Goal: Information Seeking & Learning: Understand process/instructions

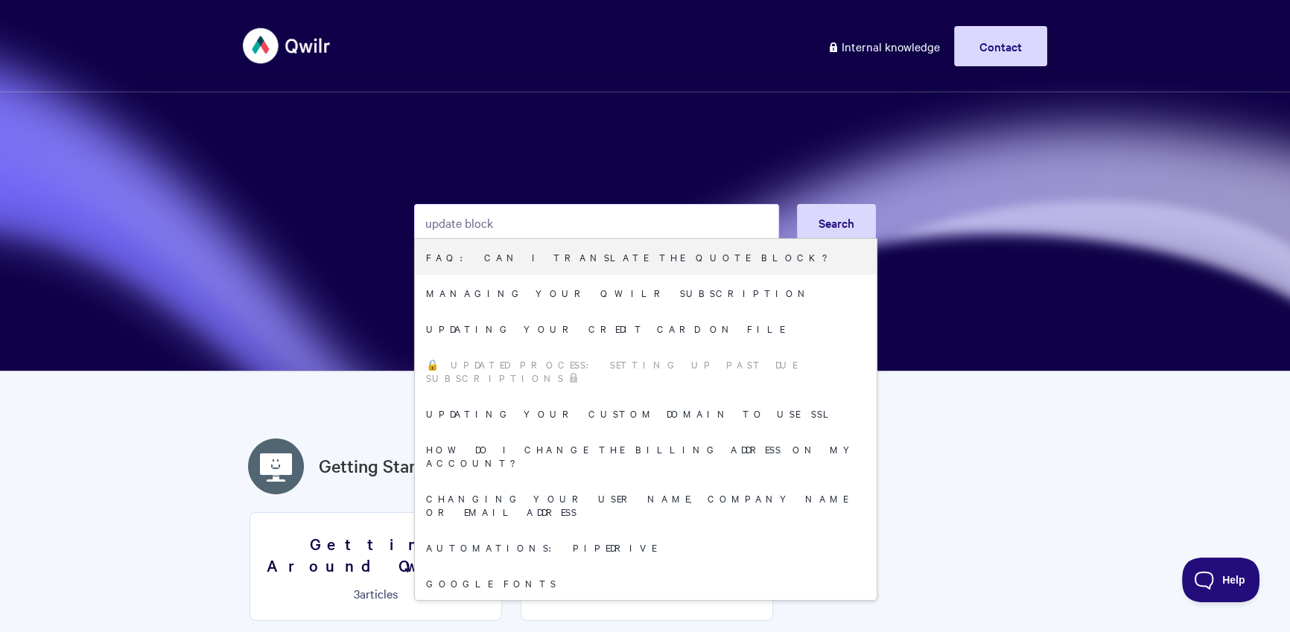
type input "update block"
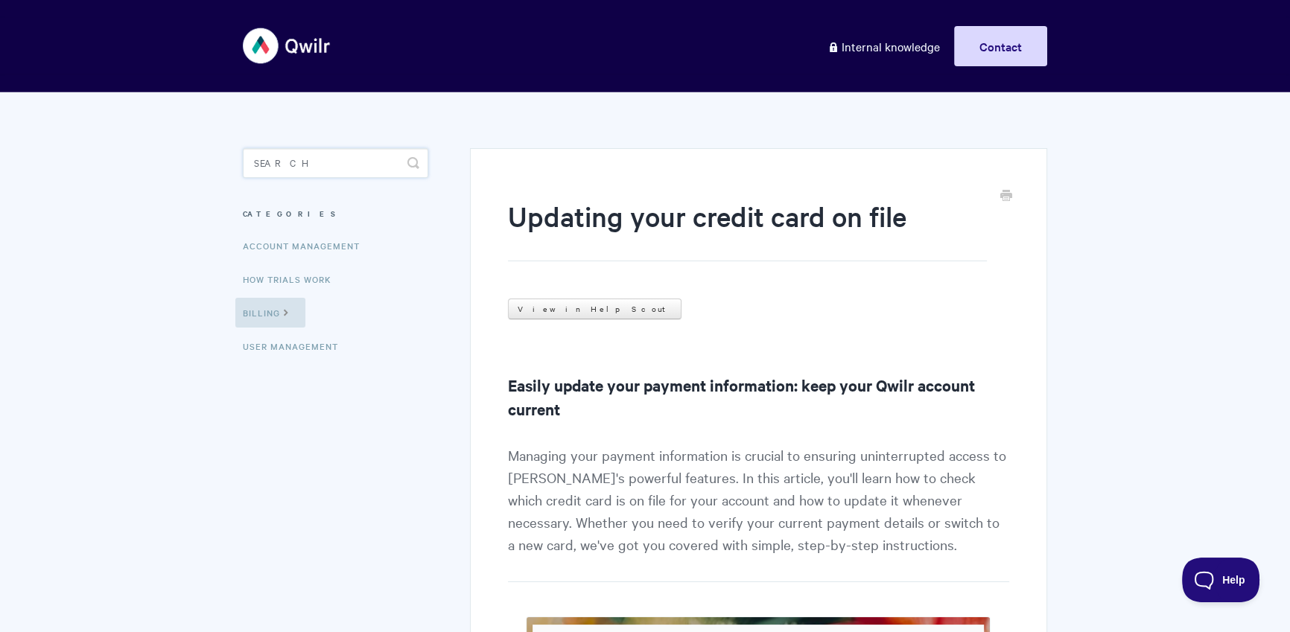
click at [307, 162] on input "Search" at bounding box center [336, 163] width 186 height 30
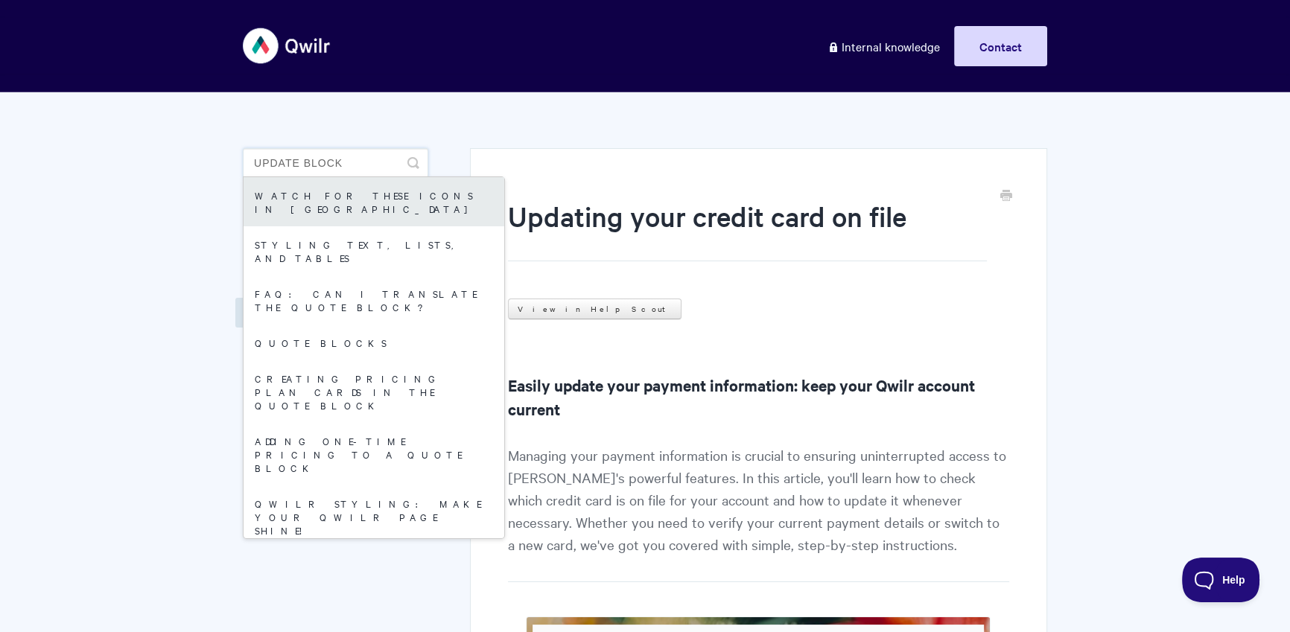
type input "update block"
click at [369, 187] on link "Watch for these icons in [GEOGRAPHIC_DATA]" at bounding box center [374, 201] width 261 height 49
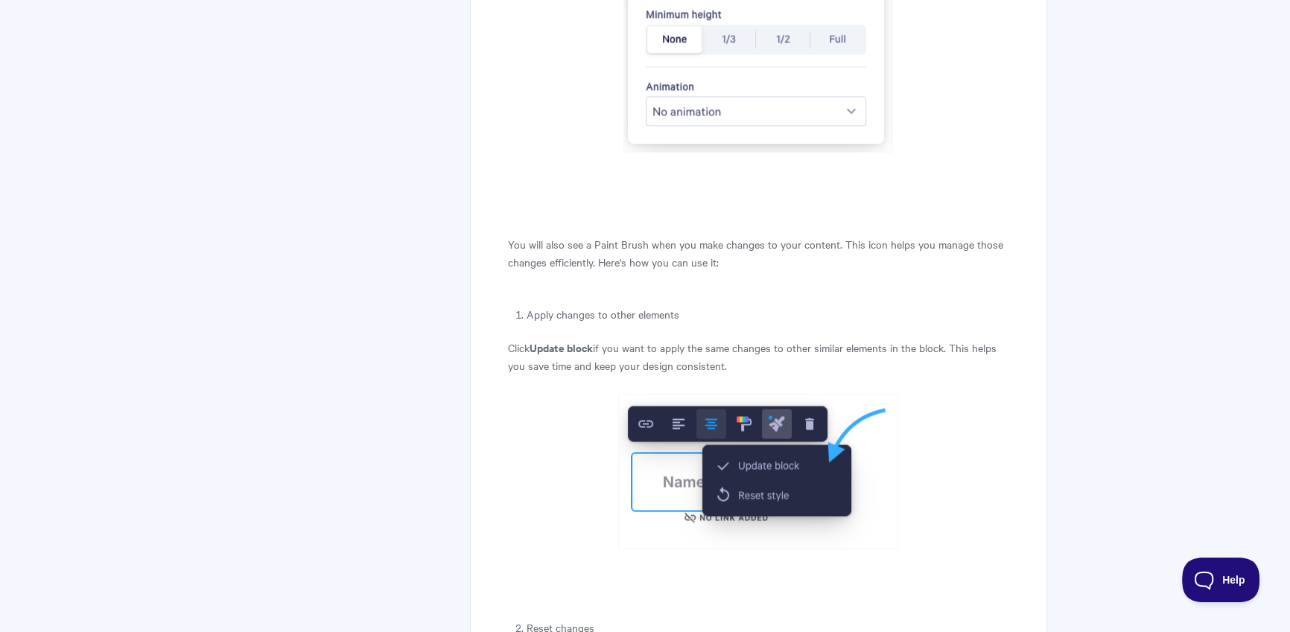
scroll to position [3002, 0]
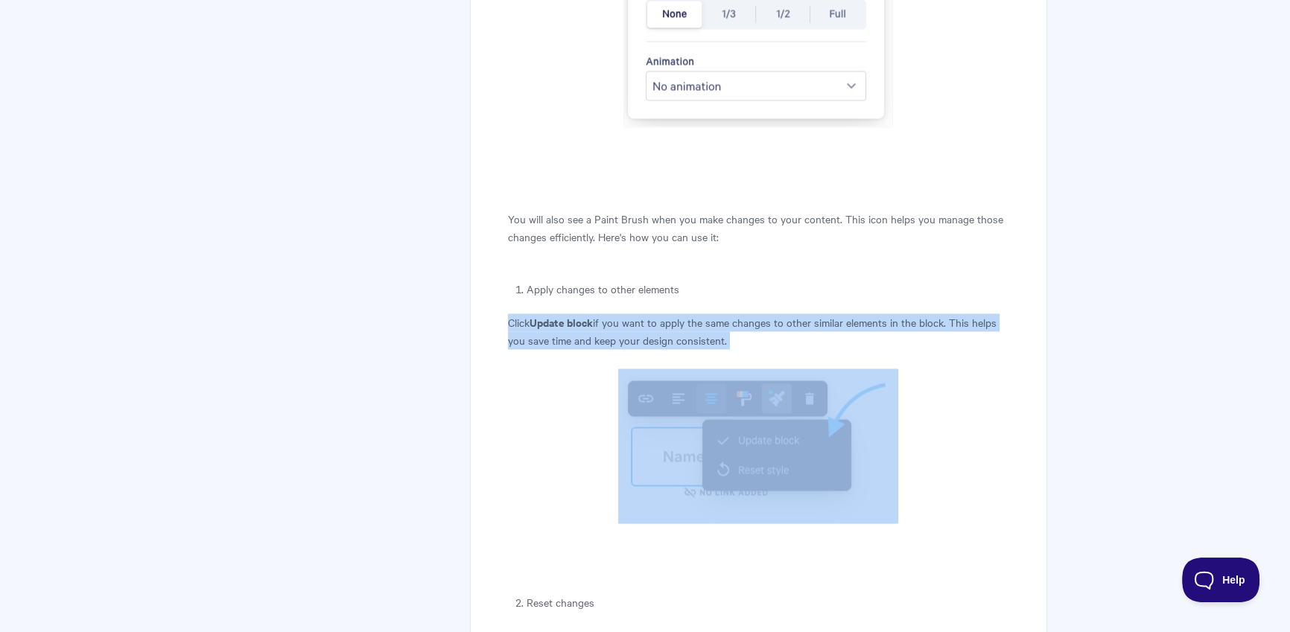
drag, startPoint x: 648, startPoint y: 315, endPoint x: 964, endPoint y: 462, distance: 348.3
copy article "Click Update block if you want to apply the same changes to other similar eleme…"
